Goal: Register for event/course

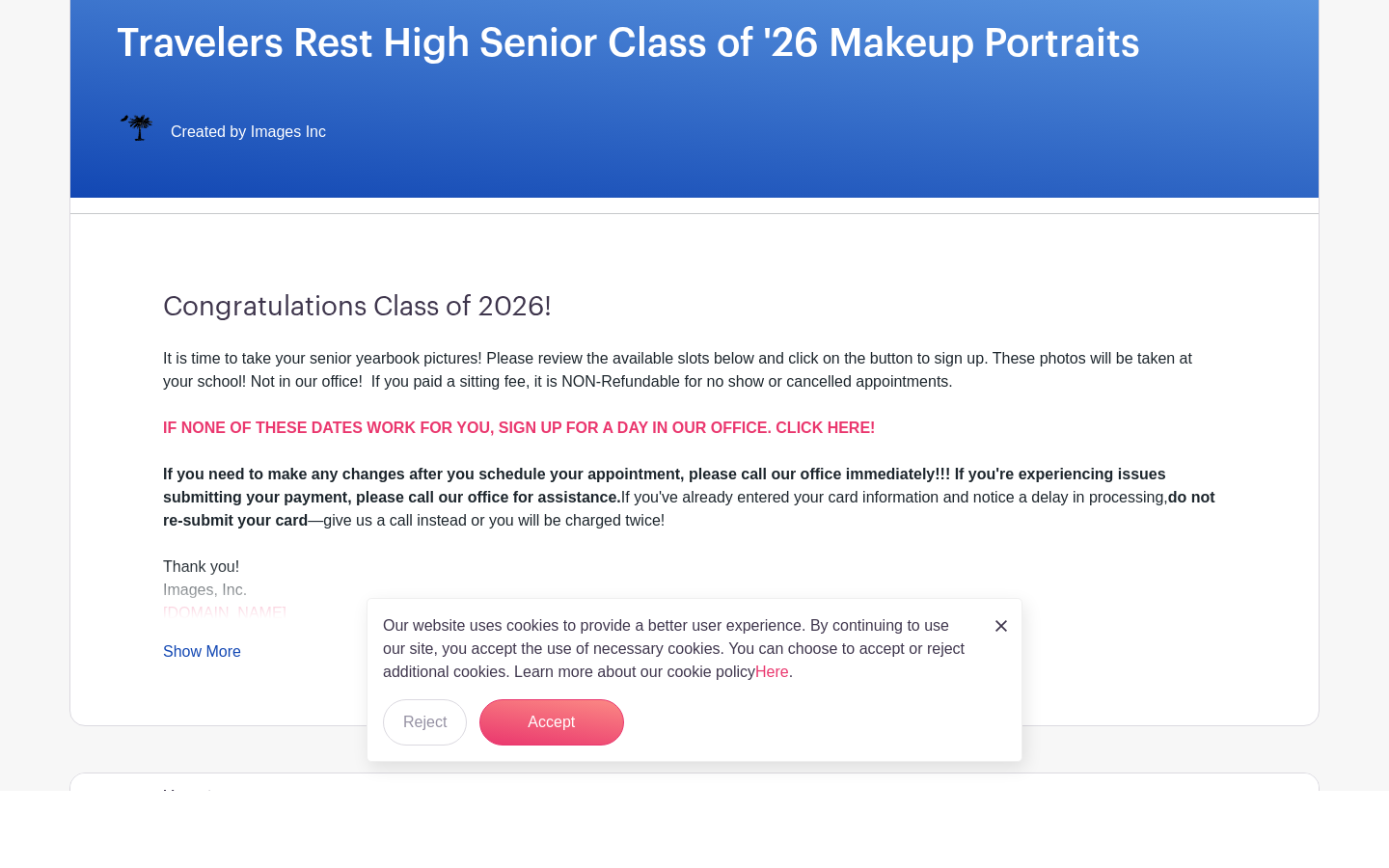
scroll to position [231, 0]
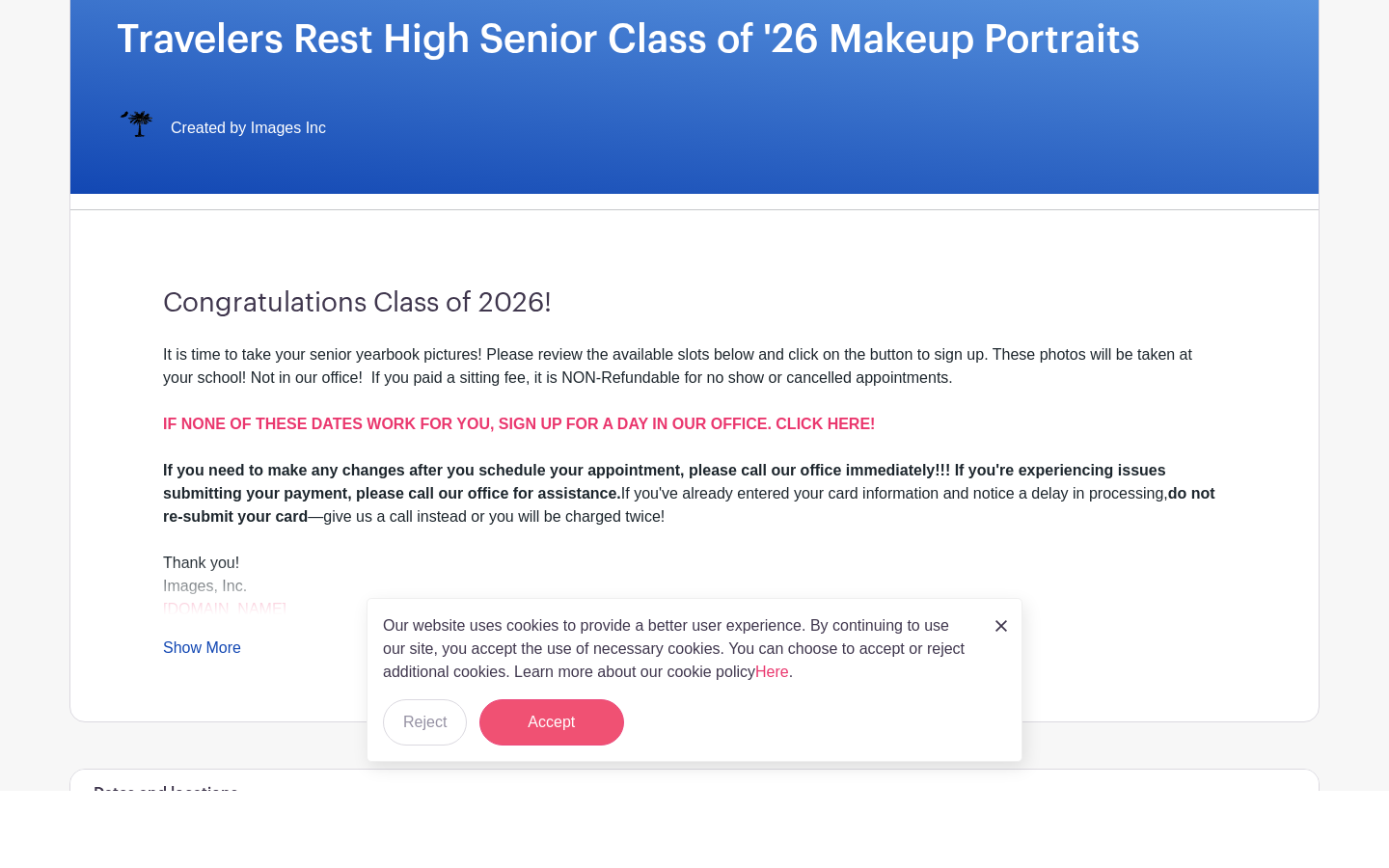
click at [595, 395] on button "Accept" at bounding box center [552, 799] width 145 height 46
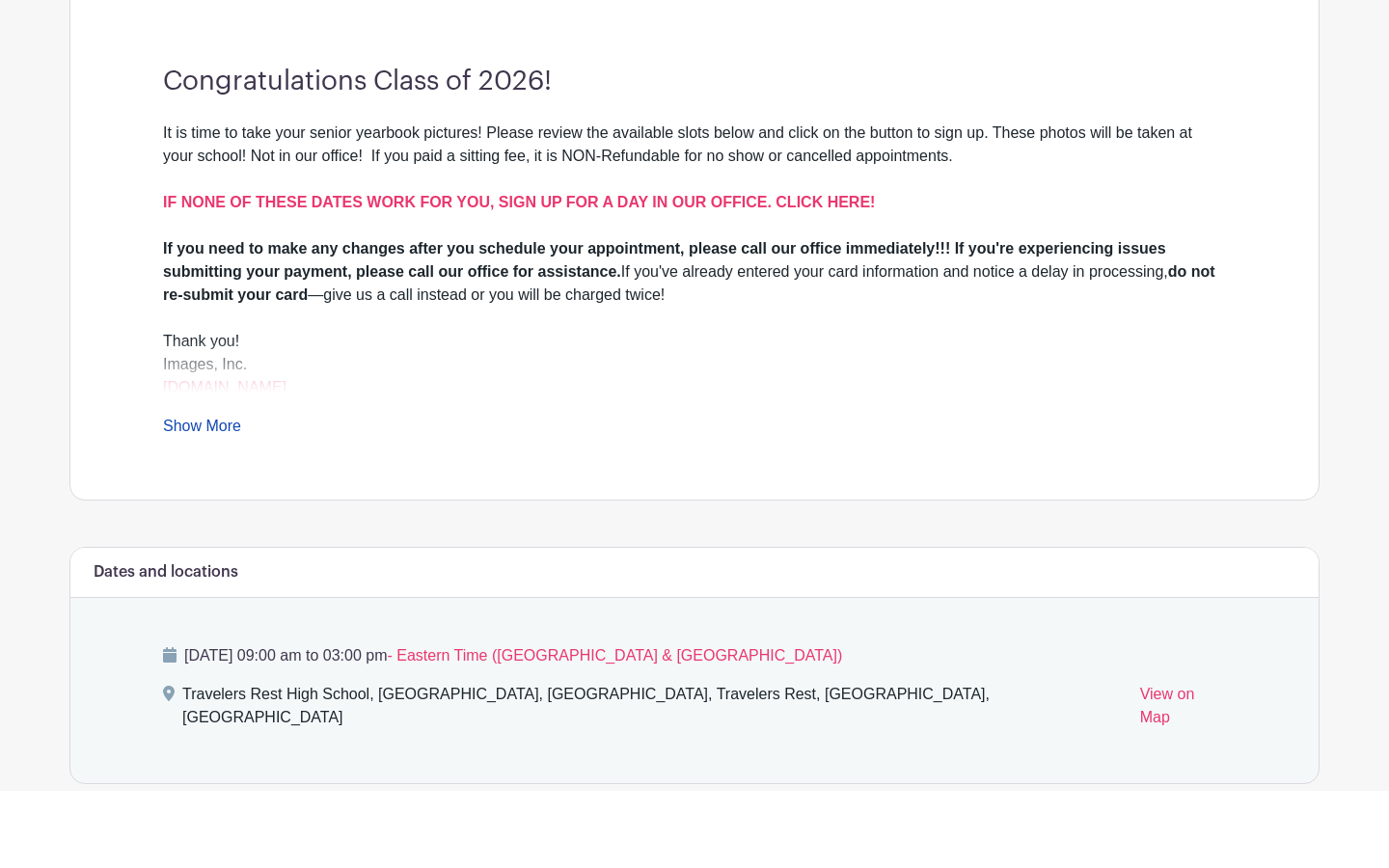
click at [569, 395] on div "Images, Inc. [DOMAIN_NAME]" at bounding box center [694, 453] width 1063 height 46
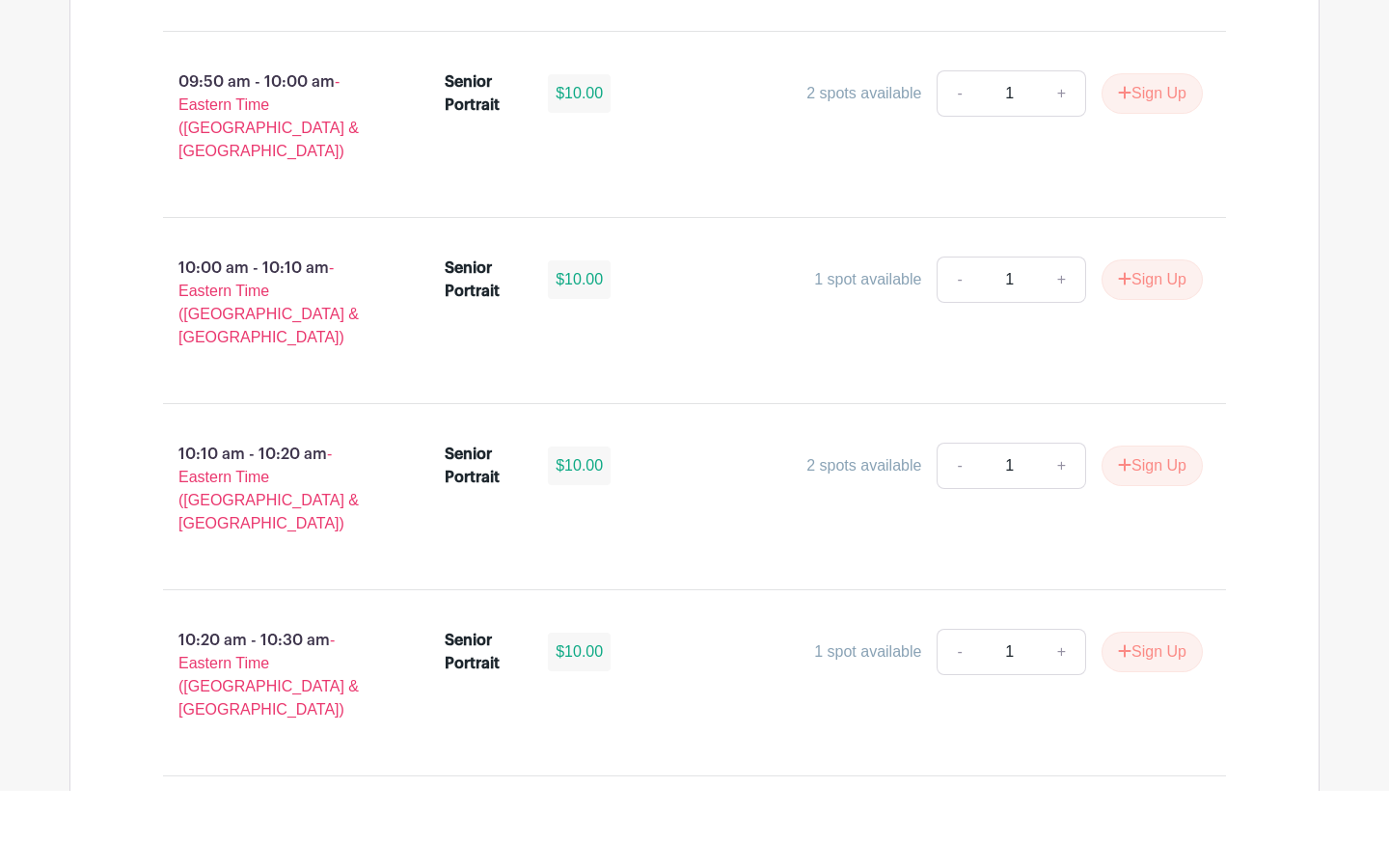
scroll to position [2273, 0]
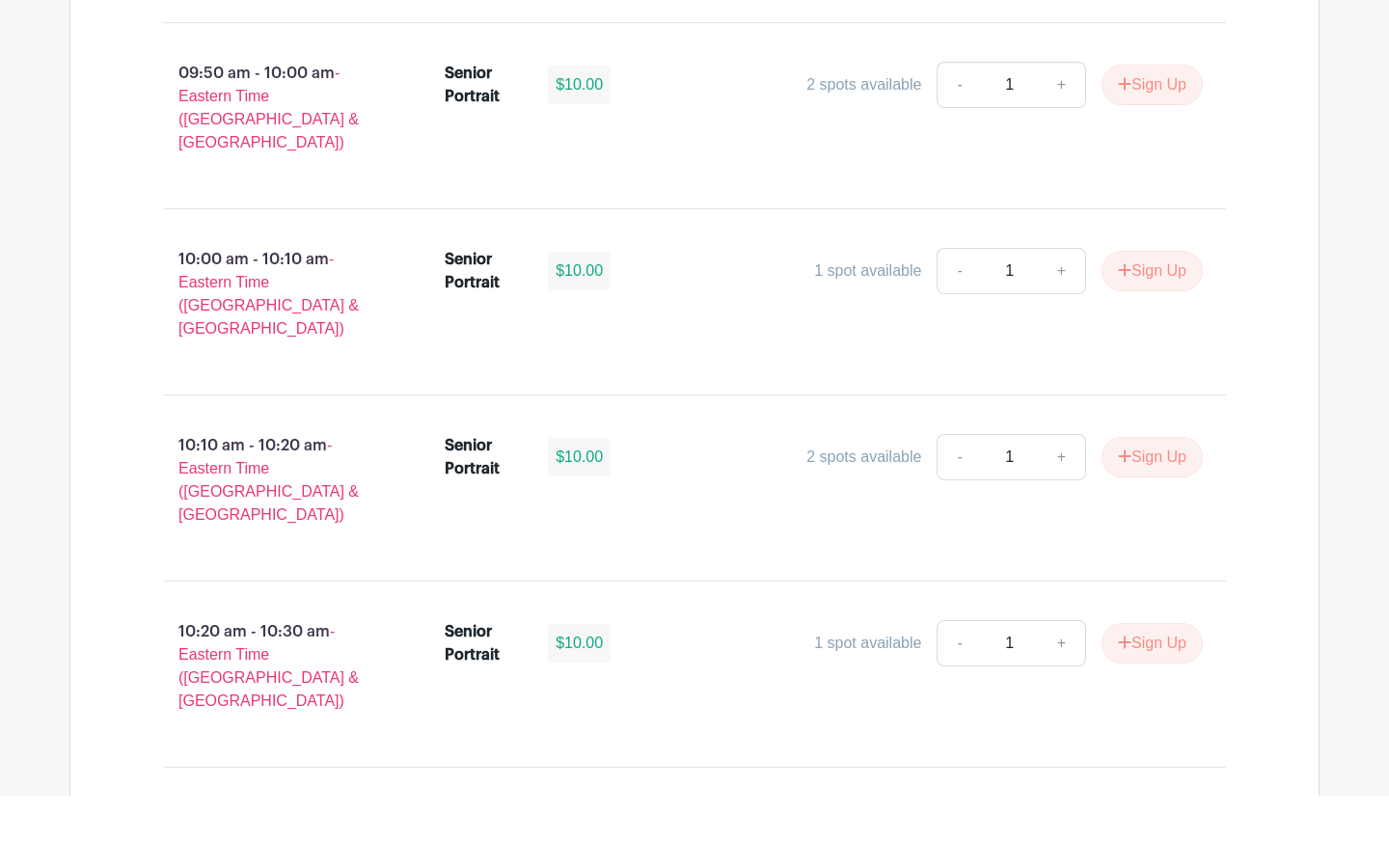
type input "1"
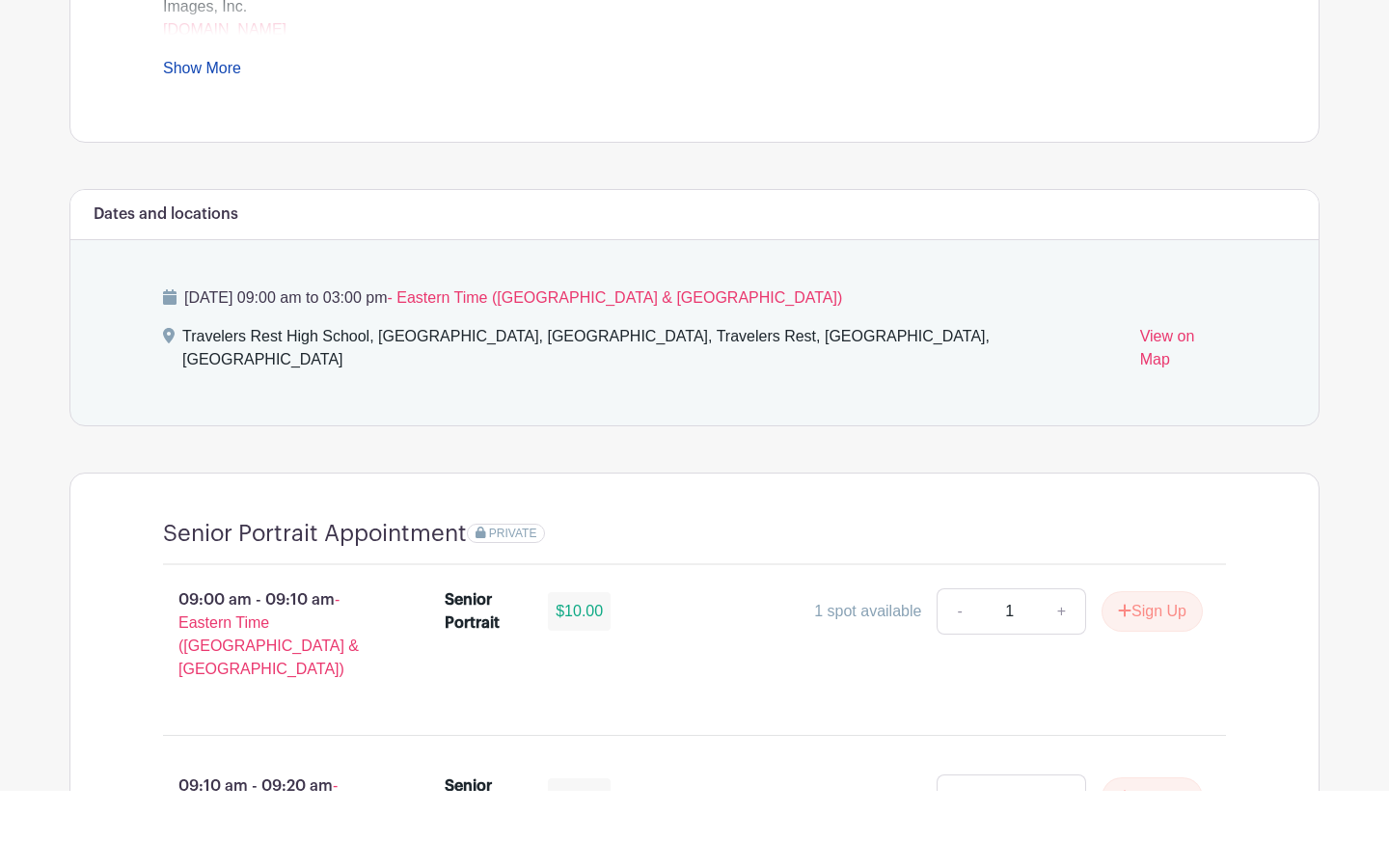
scroll to position [818, 0]
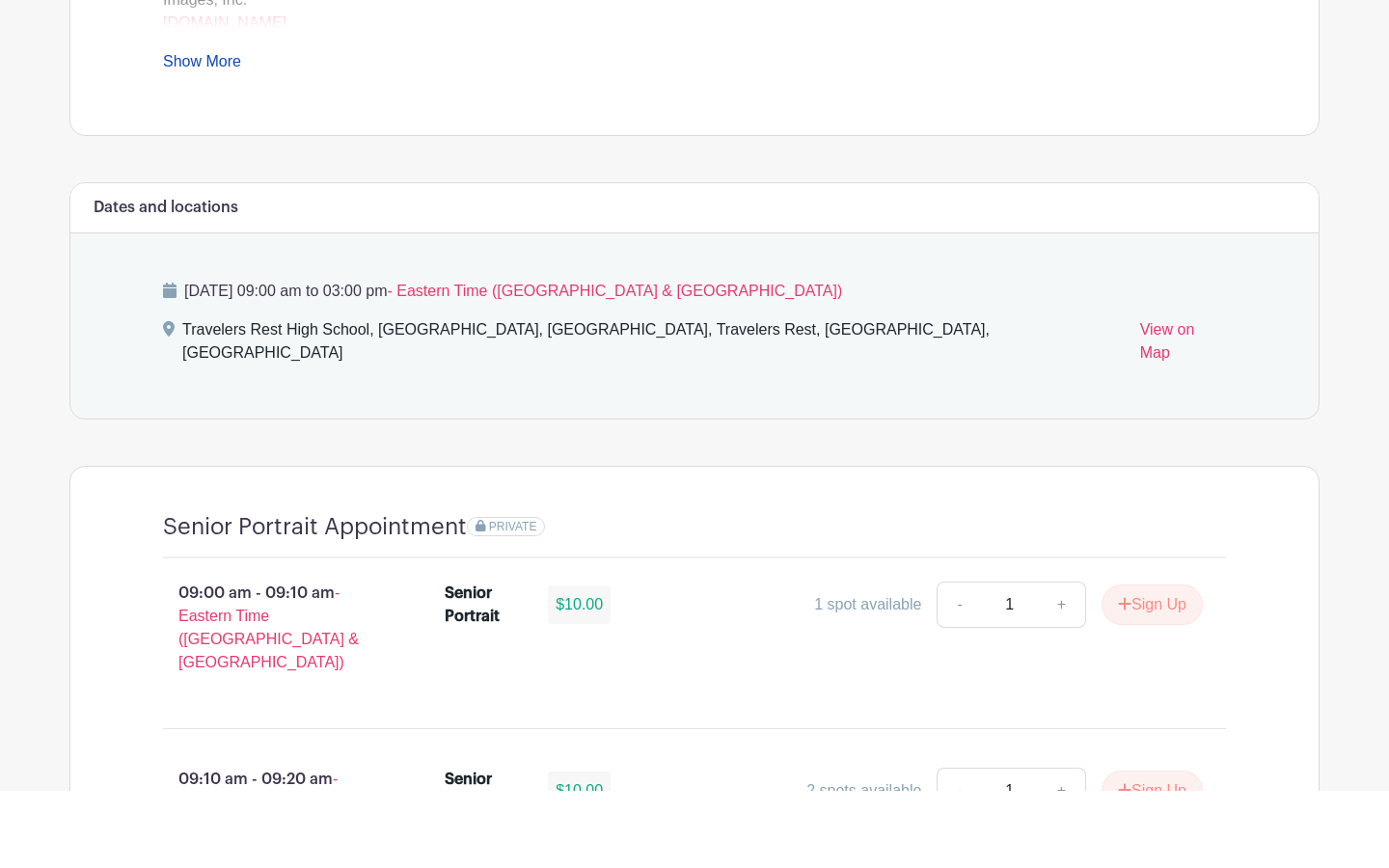
click at [633, 395] on link "-" at bounding box center [958, 682] width 44 height 46
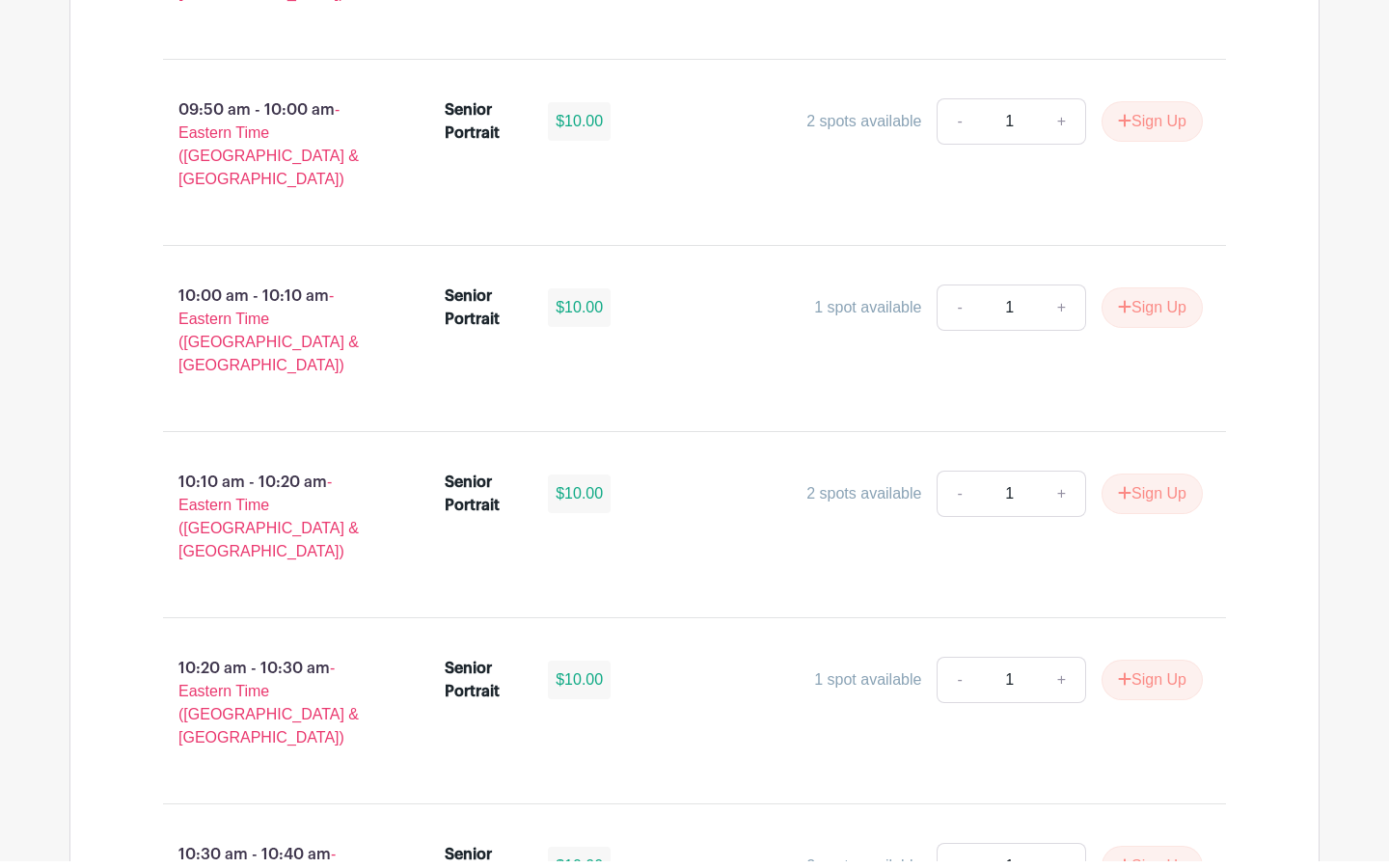
scroll to position [2303, 0]
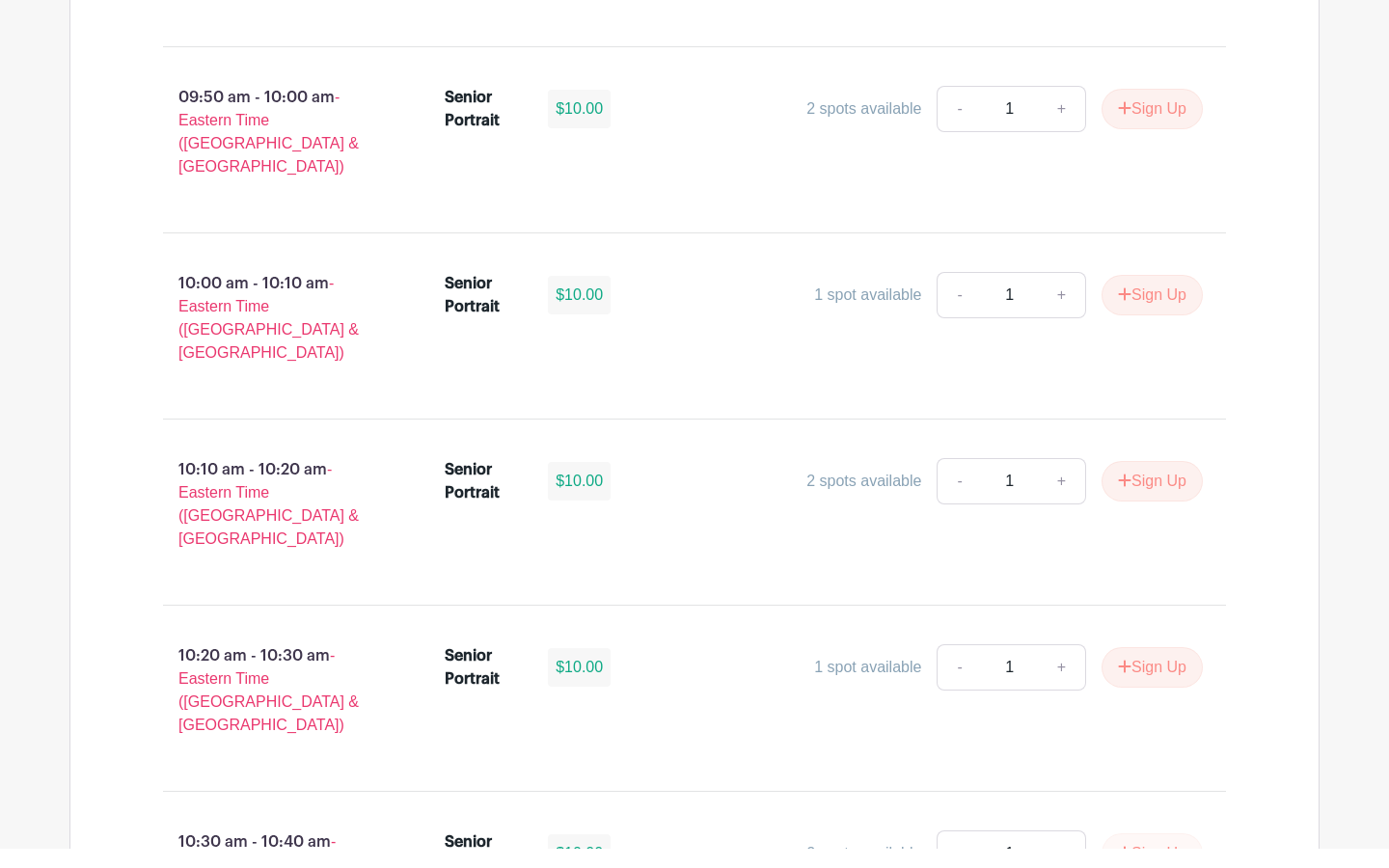
click at [633, 395] on button "Sign Up" at bounding box center [1152, 872] width 101 height 40
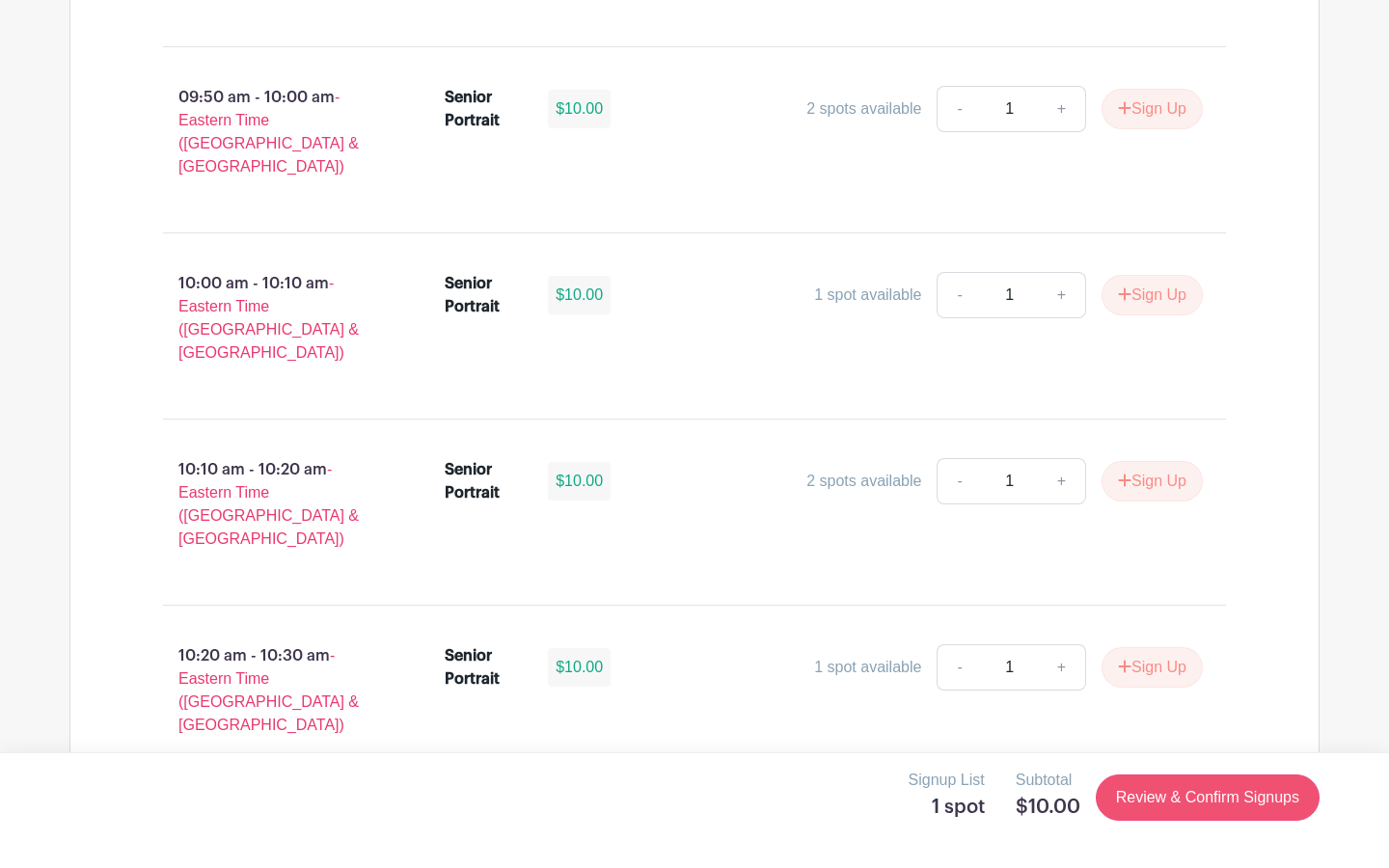
click at [633, 395] on link "Review & Confirm Signups" at bounding box center [1208, 816] width 224 height 46
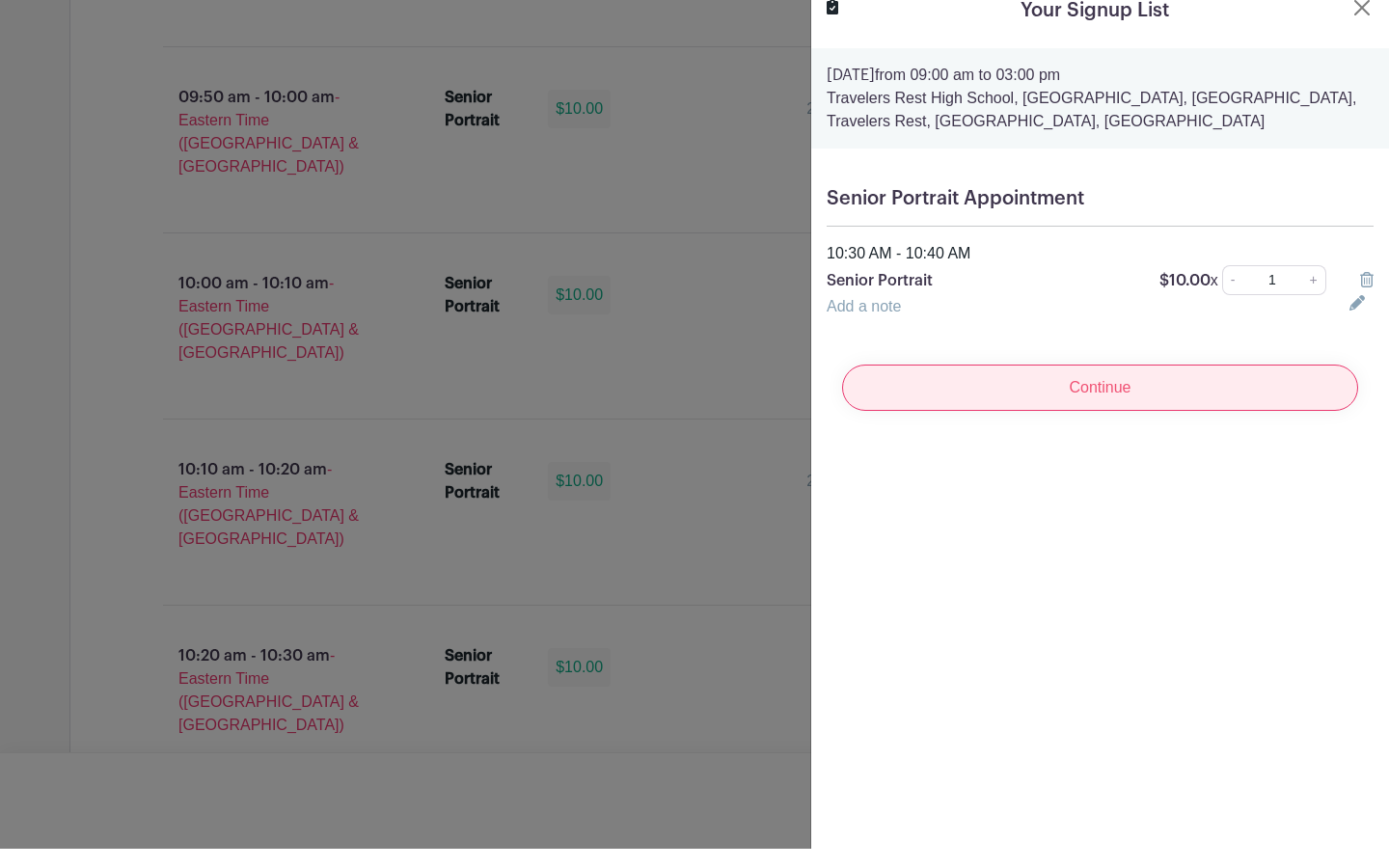
click at [633, 392] on input "Continue" at bounding box center [1101, 406] width 516 height 46
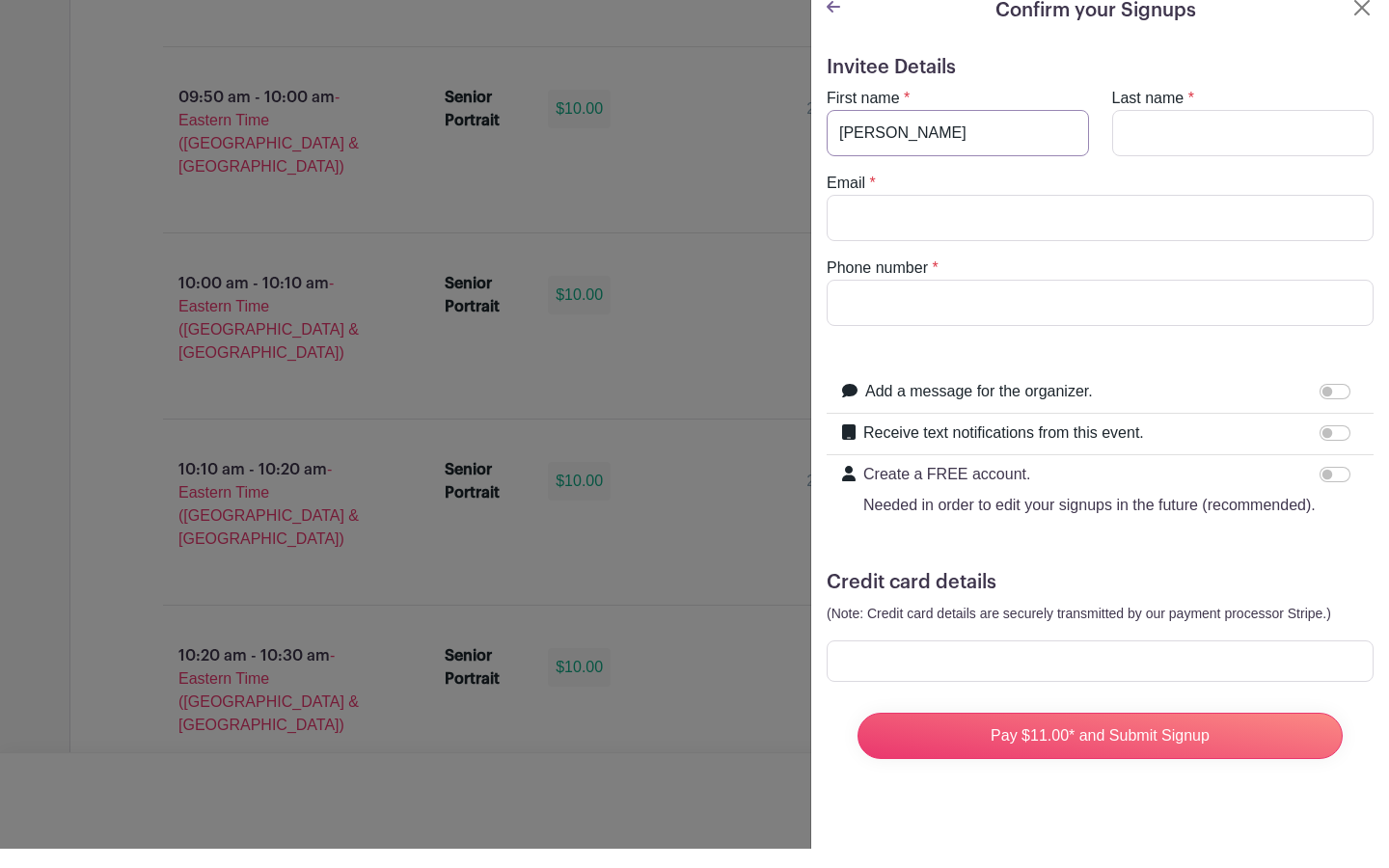
type input "[PERSON_NAME]"
type input "[EMAIL_ADDRESS][DOMAIN_NAME]"
type input "8432299930"
click at [633, 391] on div "Add a message for the organizer. Your message" at bounding box center [1101, 412] width 547 height 41
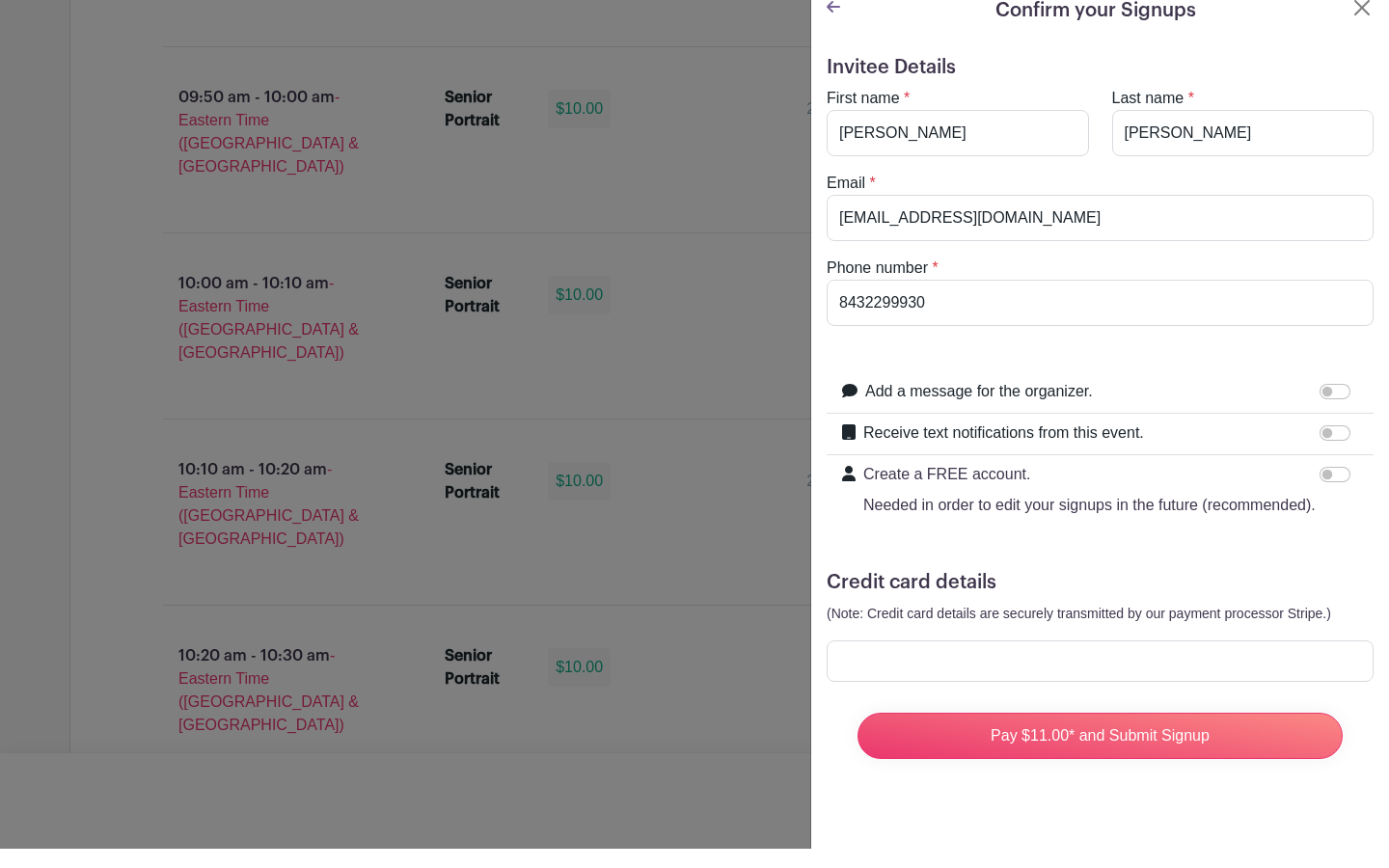
scroll to position [31, 0]
click at [633, 395] on input "Receive text notifications from this event." at bounding box center [1334, 452] width 30 height 16
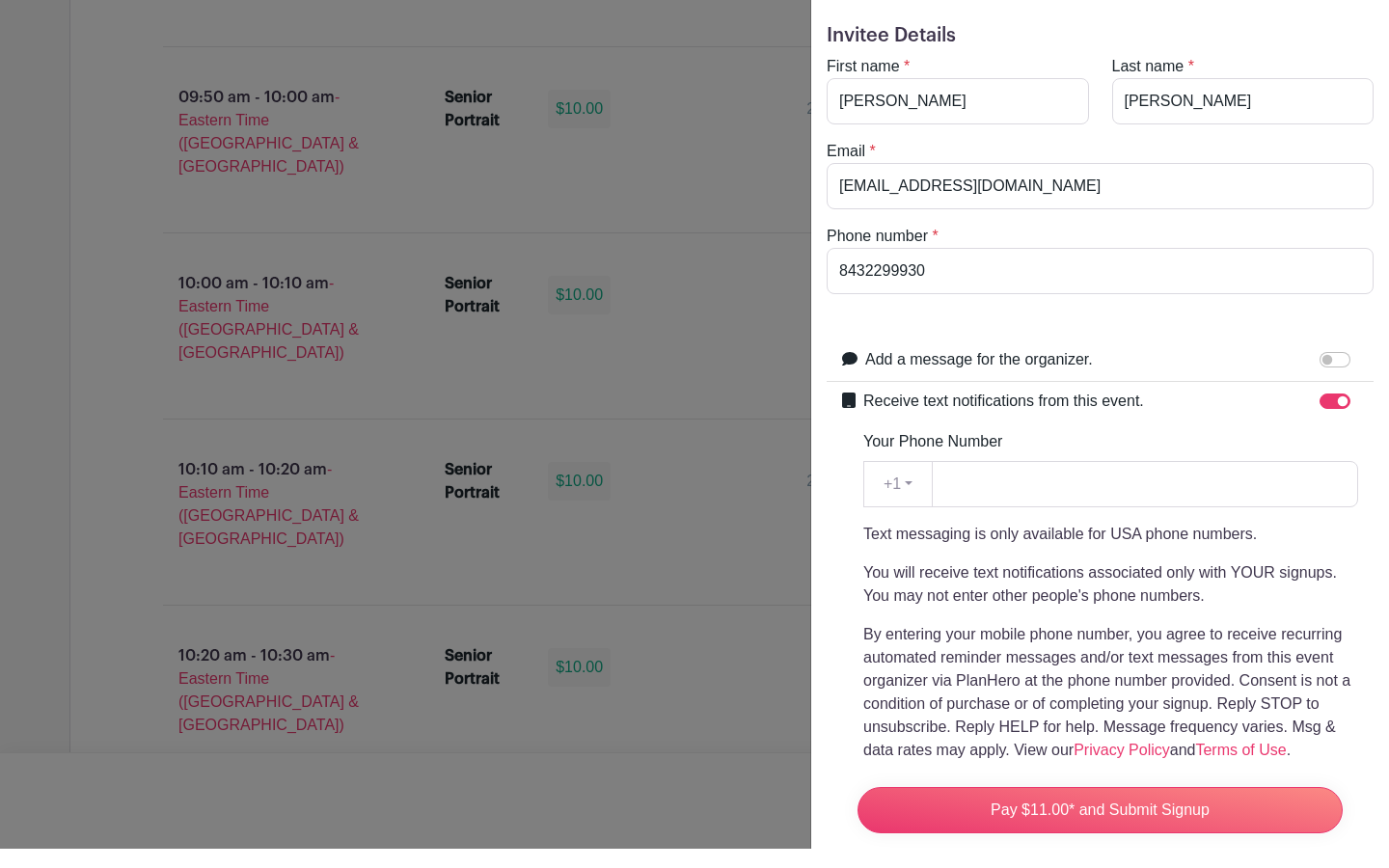
click at [633, 395] on input "Receive text notifications from this event." at bounding box center [1334, 421] width 30 height 16
checkbox input "false"
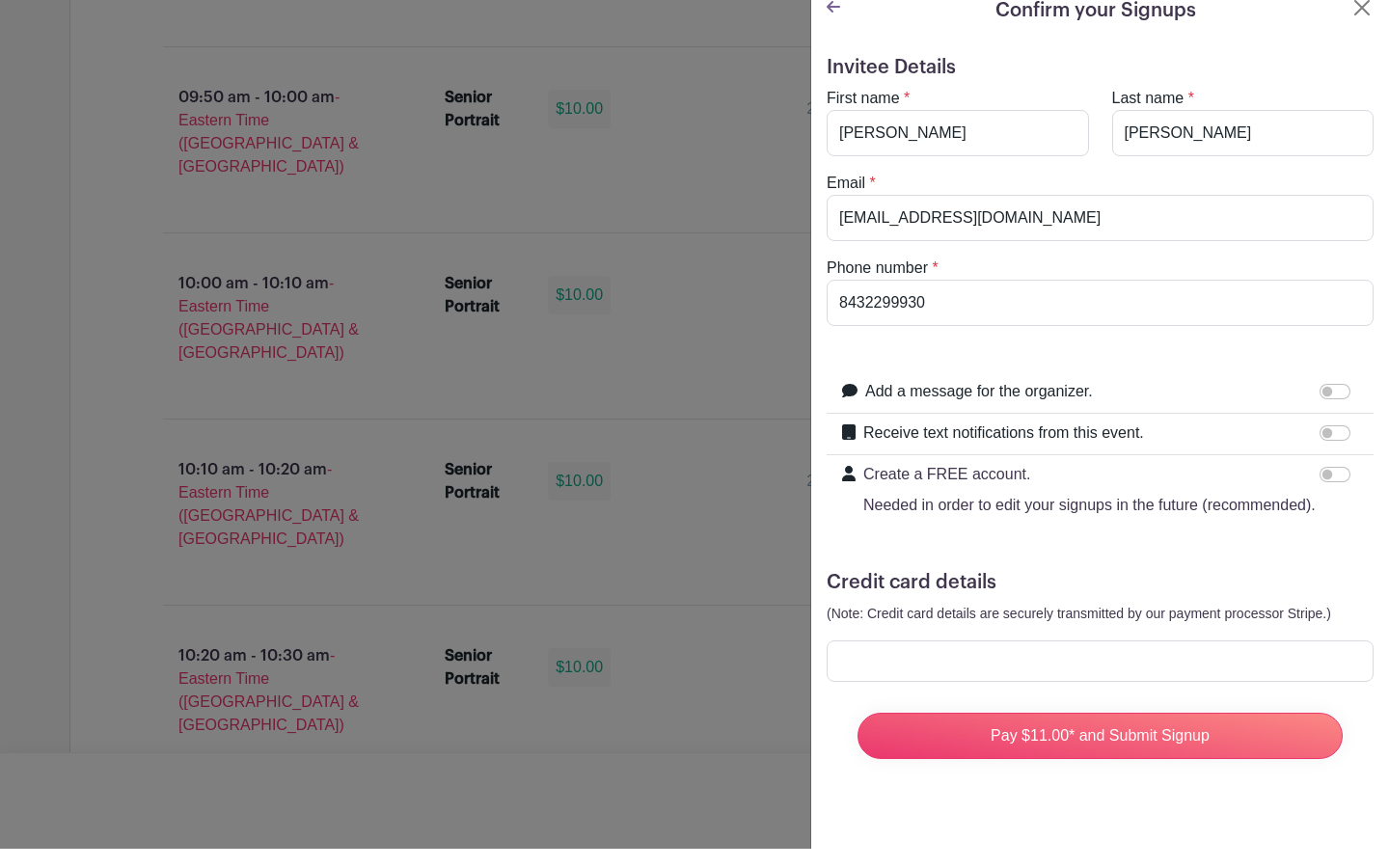
scroll to position [33, 0]
click at [633, 395] on form "Invitee Details First name * [PERSON_NAME] Last name * [PERSON_NAME] Email * [E…" at bounding box center [1101, 434] width 547 height 719
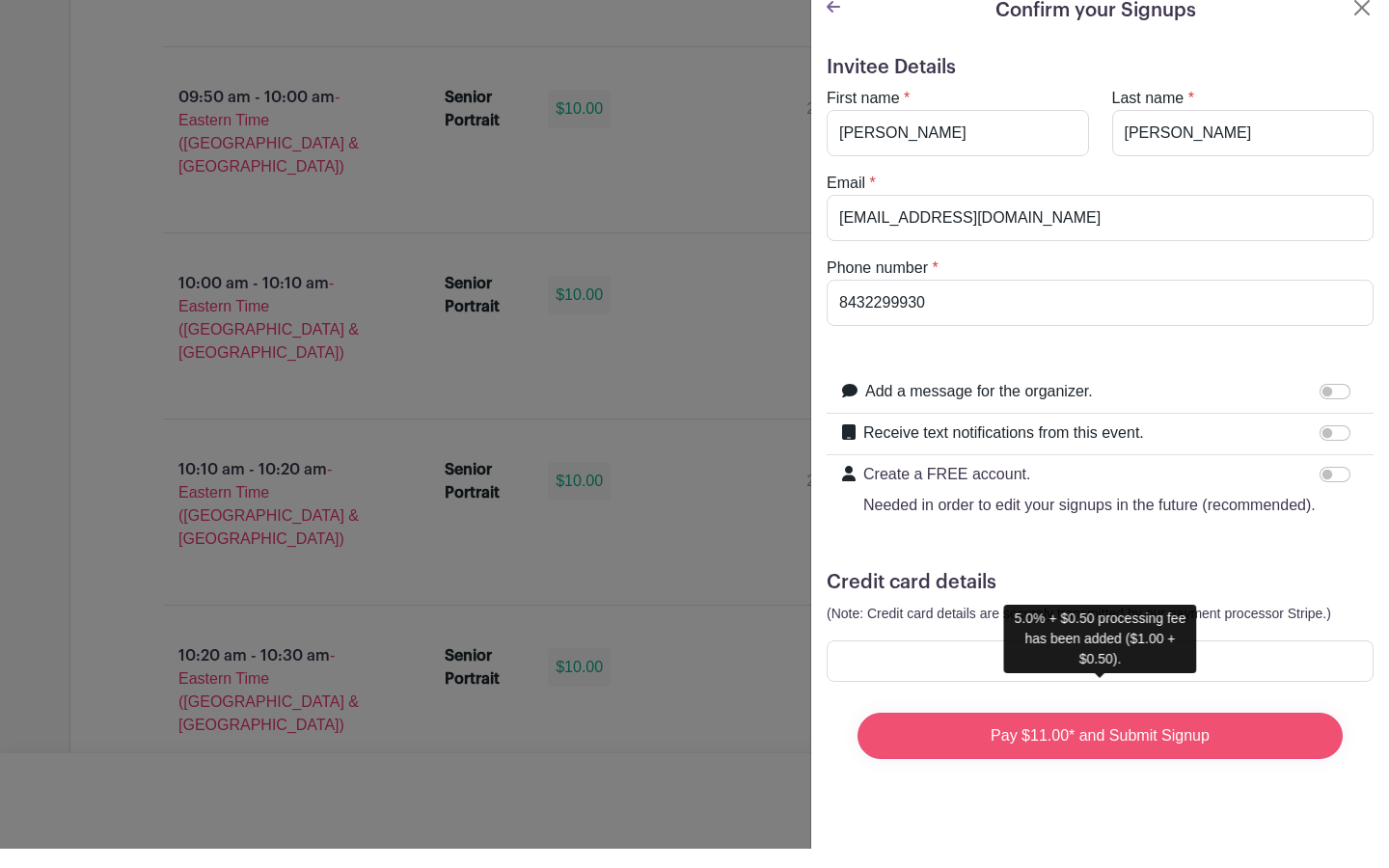
click at [633, 395] on input "Pay $11.00* and Submit Signup" at bounding box center [1100, 754] width 486 height 46
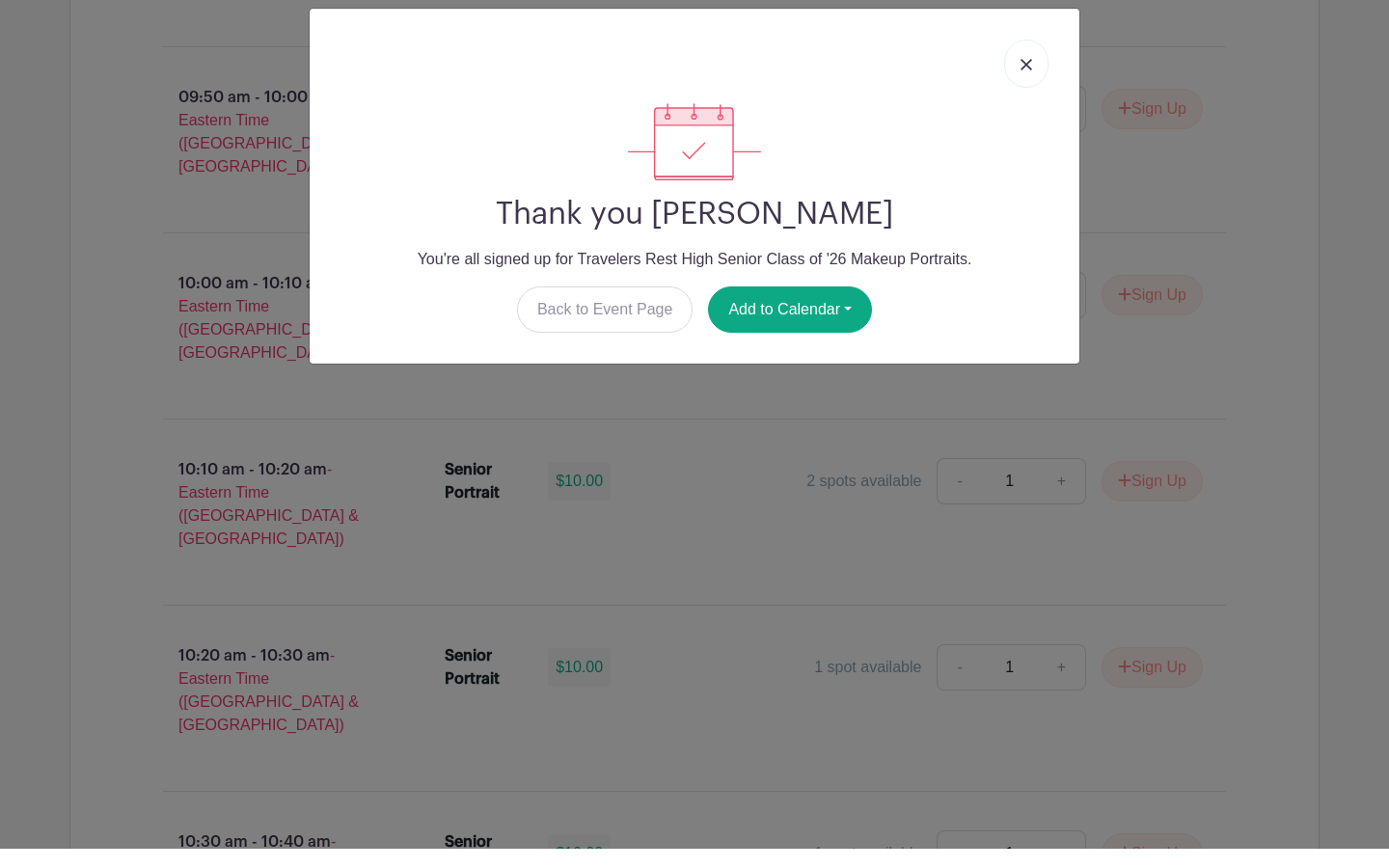
click at [633, 228] on div "Thank you [PERSON_NAME] You're all signed up for Travelers Rest High Senior Cla…" at bounding box center [694, 434] width 1389 height 868
